Goal: Information Seeking & Learning: Learn about a topic

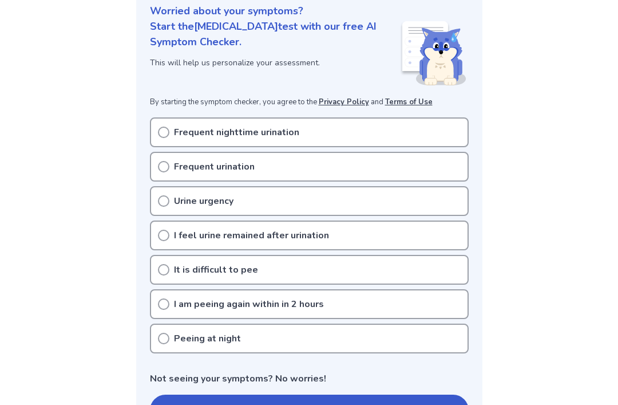
scroll to position [142, 0]
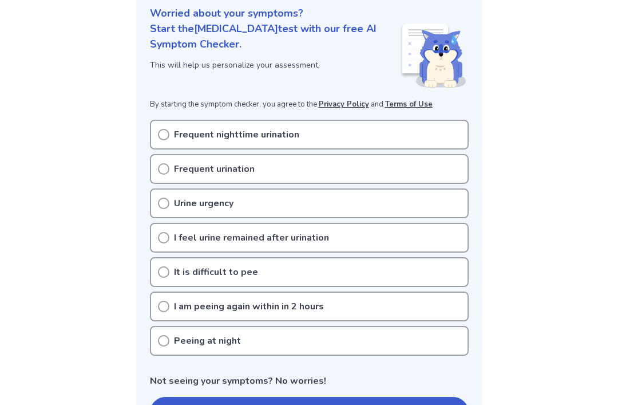
click at [275, 308] on p "I am peeing again within in 2 hours" at bounding box center [249, 306] width 150 height 14
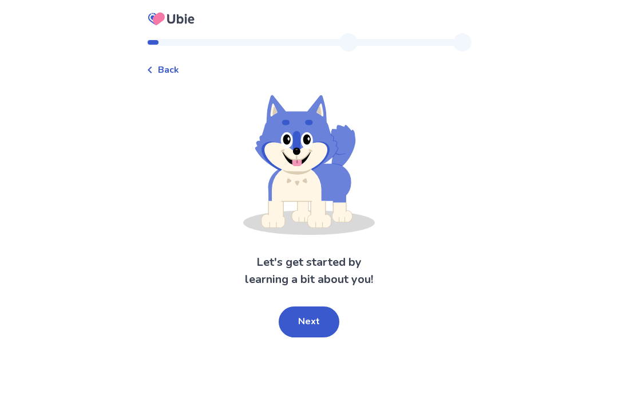
click at [312, 329] on button "Next" at bounding box center [309, 321] width 61 height 31
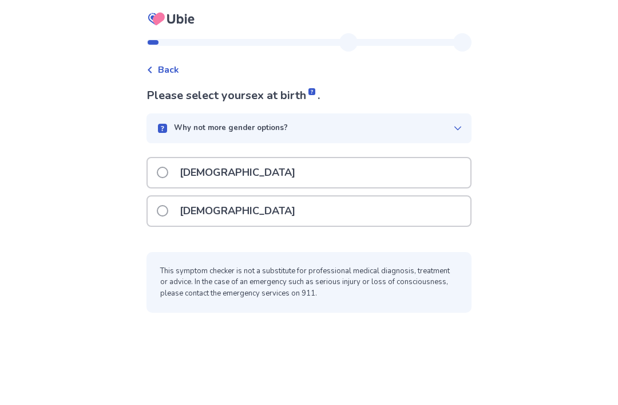
click at [282, 196] on div "Female" at bounding box center [309, 210] width 323 height 29
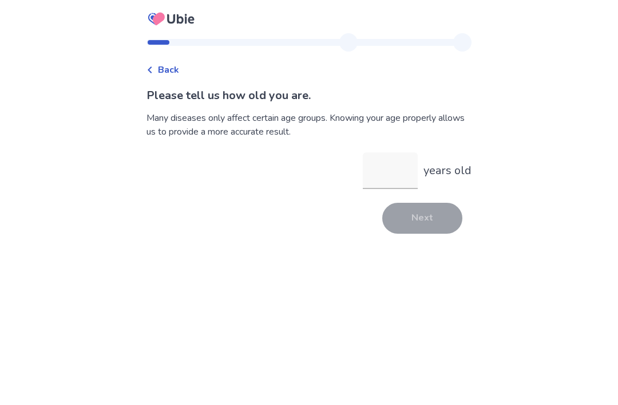
click at [390, 179] on input "years old" at bounding box center [390, 170] width 55 height 37
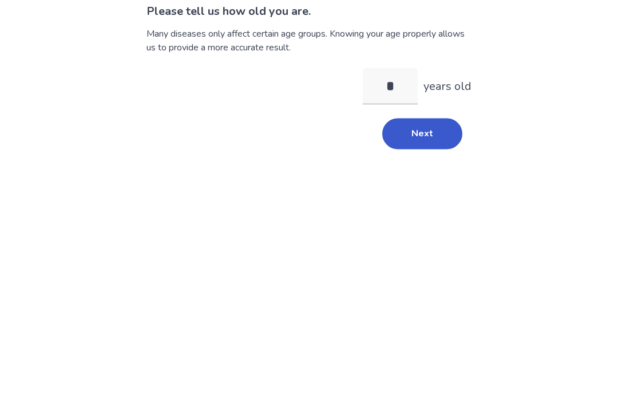
type input "**"
click at [429, 203] on button "Next" at bounding box center [422, 218] width 80 height 31
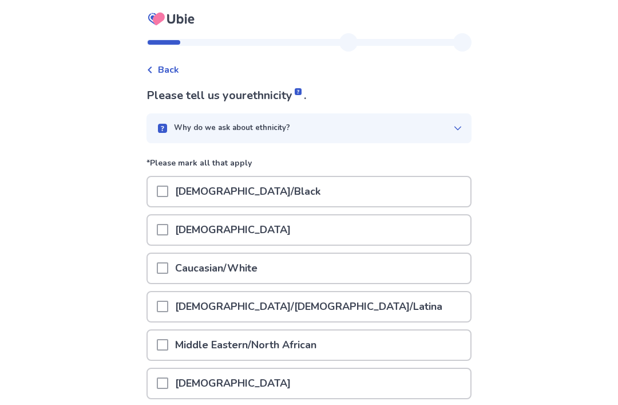
click at [166, 265] on span at bounding box center [162, 267] width 11 height 11
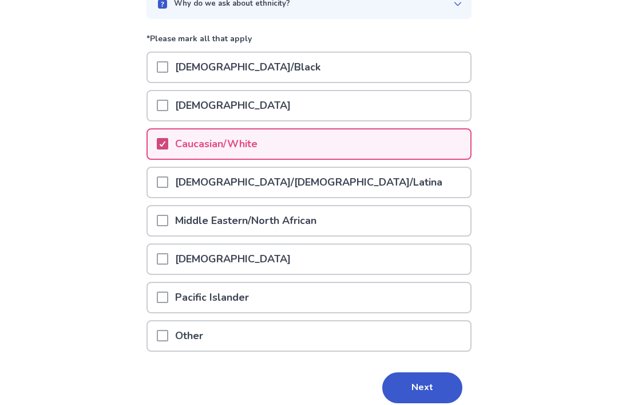
scroll to position [128, 0]
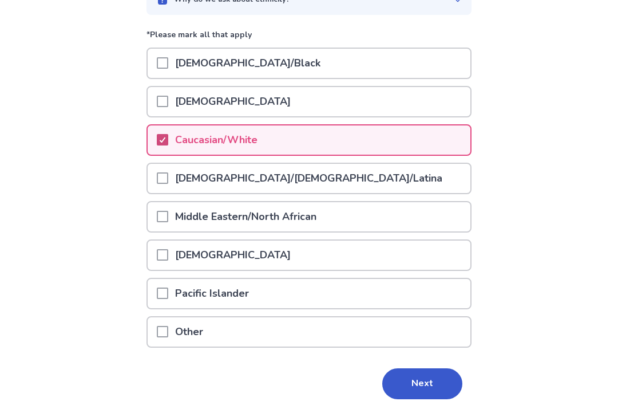
click at [432, 376] on button "Next" at bounding box center [422, 383] width 80 height 31
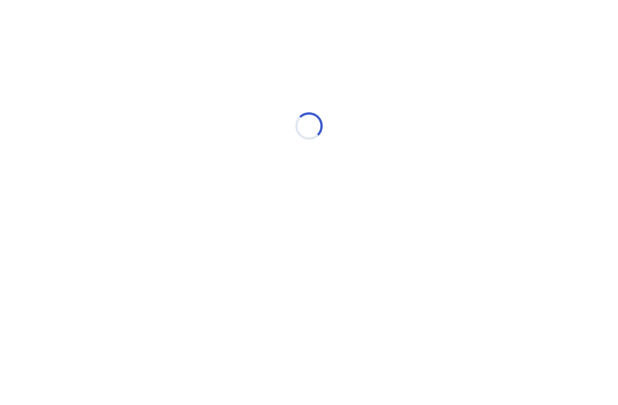
scroll to position [0, 0]
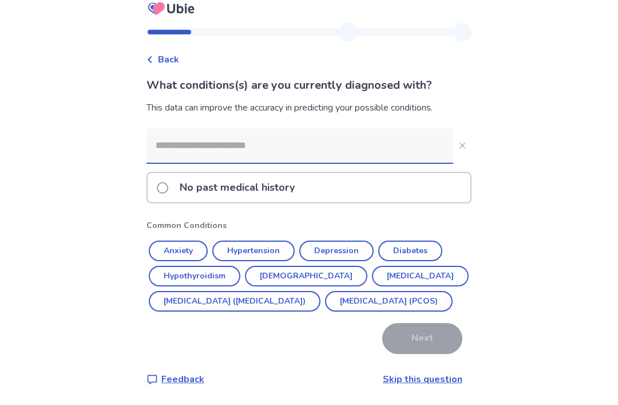
click at [339, 246] on button "Depression" at bounding box center [336, 251] width 74 height 21
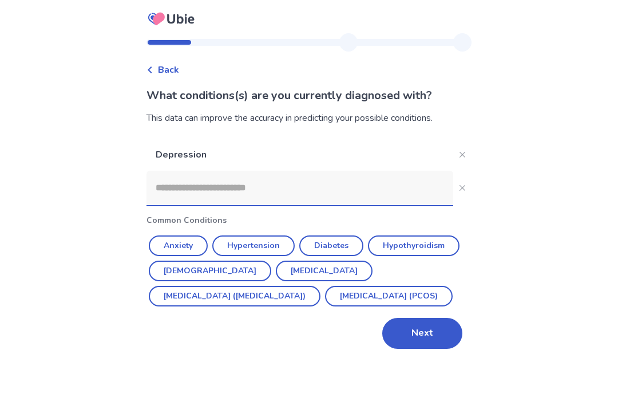
click at [398, 318] on button "Next" at bounding box center [422, 333] width 80 height 31
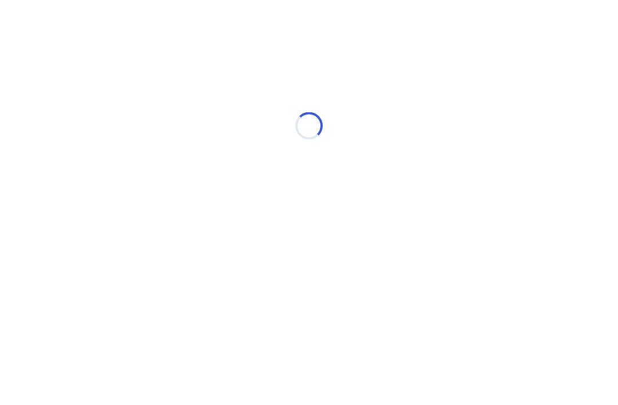
scroll to position [0, 0]
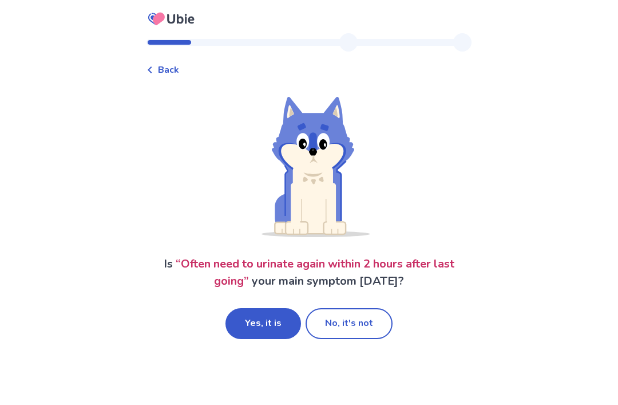
click at [262, 332] on button "Yes, it is" at bounding box center [263, 323] width 76 height 31
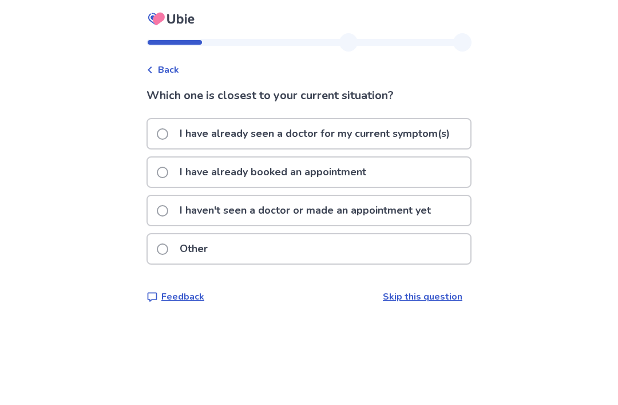
click at [331, 212] on p "I haven't seen a doctor or made an appointment yet" at bounding box center [305, 210] width 265 height 29
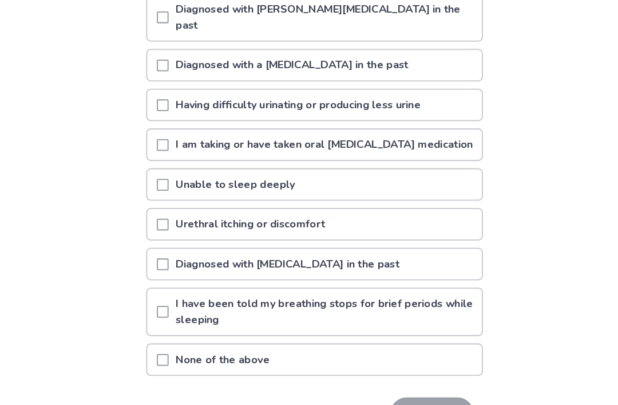
scroll to position [160, 0]
click at [325, 206] on p "Urethral itching or discomfort" at bounding box center [247, 216] width 158 height 29
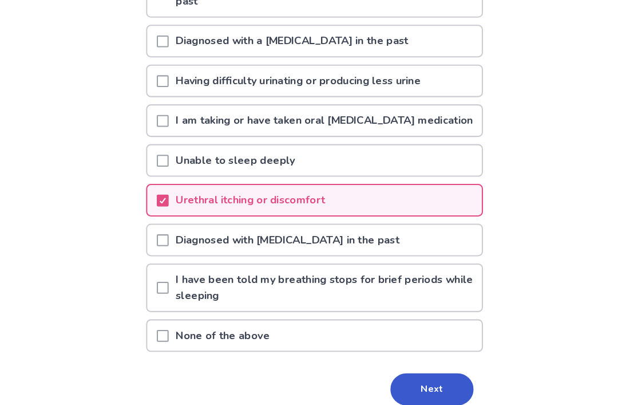
scroll to position [184, 0]
click at [406, 361] on button "Next" at bounding box center [422, 375] width 80 height 31
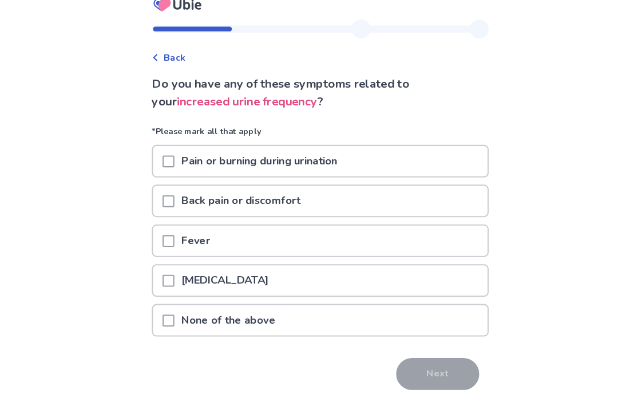
click at [168, 155] on div at bounding box center [162, 169] width 11 height 29
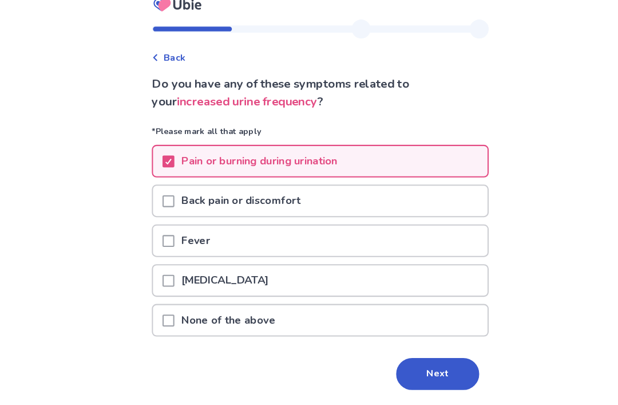
click at [417, 374] on button "Next" at bounding box center [422, 374] width 80 height 31
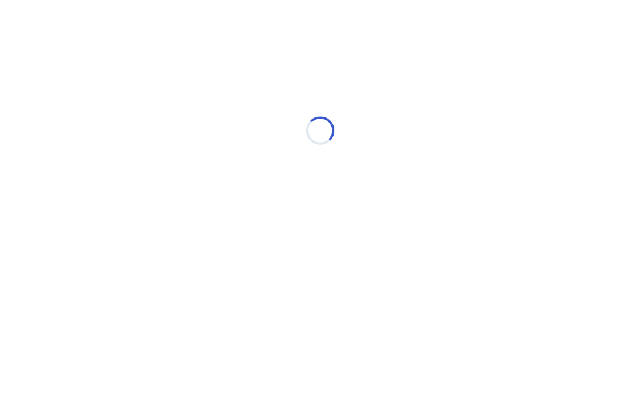
select select "*"
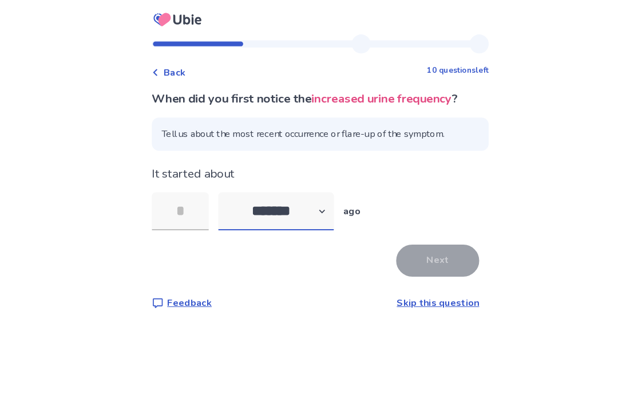
click at [282, 215] on select "******* ****** ******* ******** *******" at bounding box center [267, 203] width 112 height 37
